Goal: Transaction & Acquisition: Purchase product/service

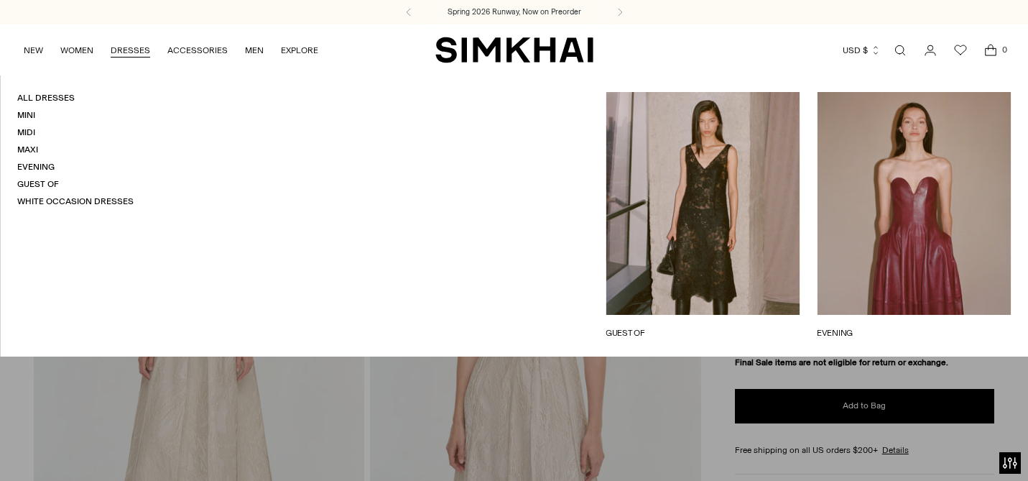
click at [127, 55] on link "DRESSES" at bounding box center [131, 50] width 40 height 32
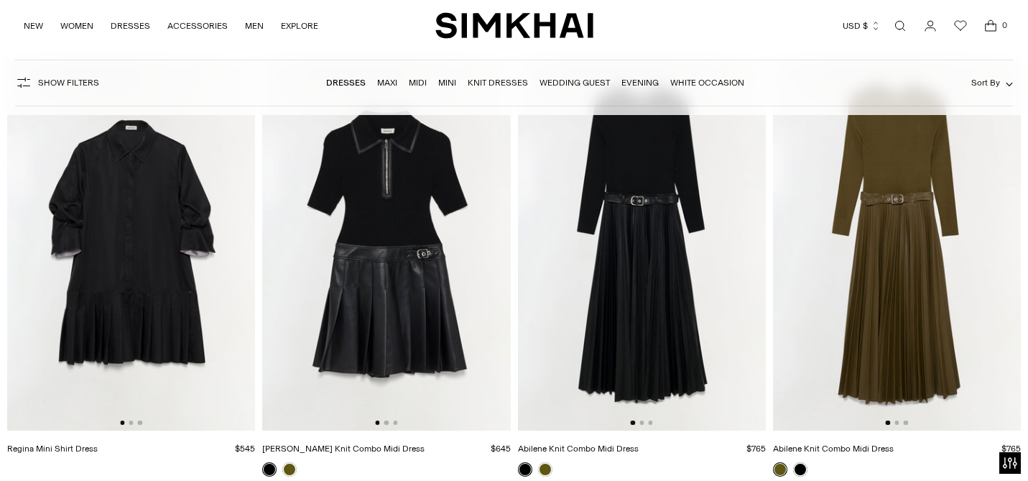
scroll to position [5227, 0]
